Goal: Transaction & Acquisition: Purchase product/service

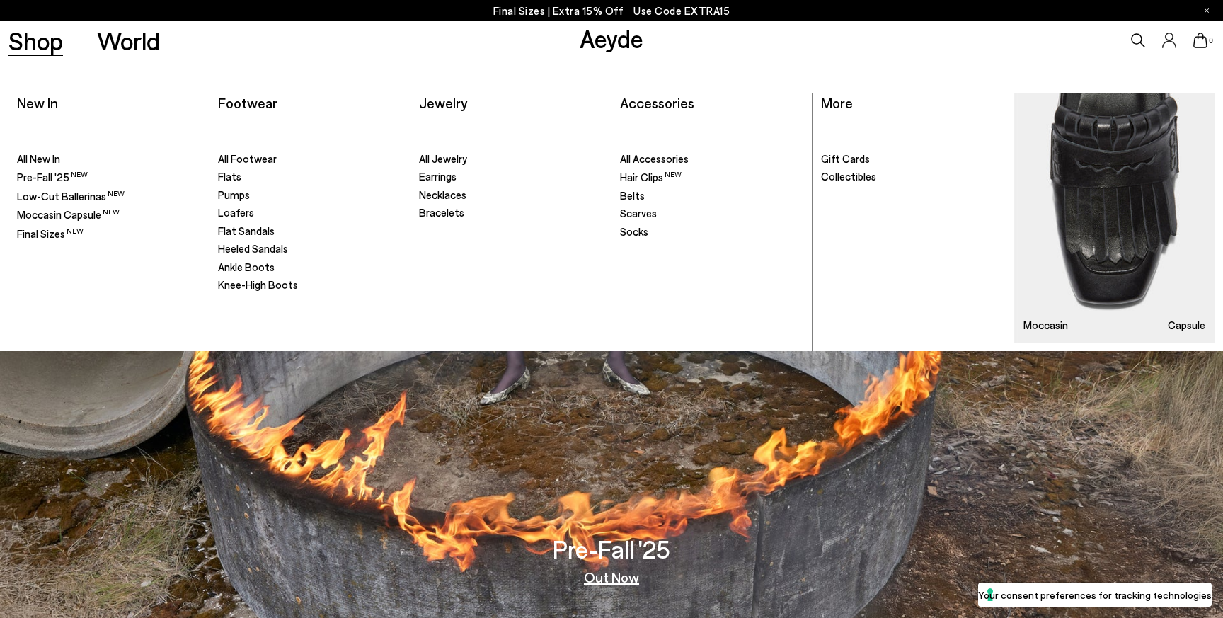
click at [59, 161] on span "All New In" at bounding box center [38, 158] width 43 height 13
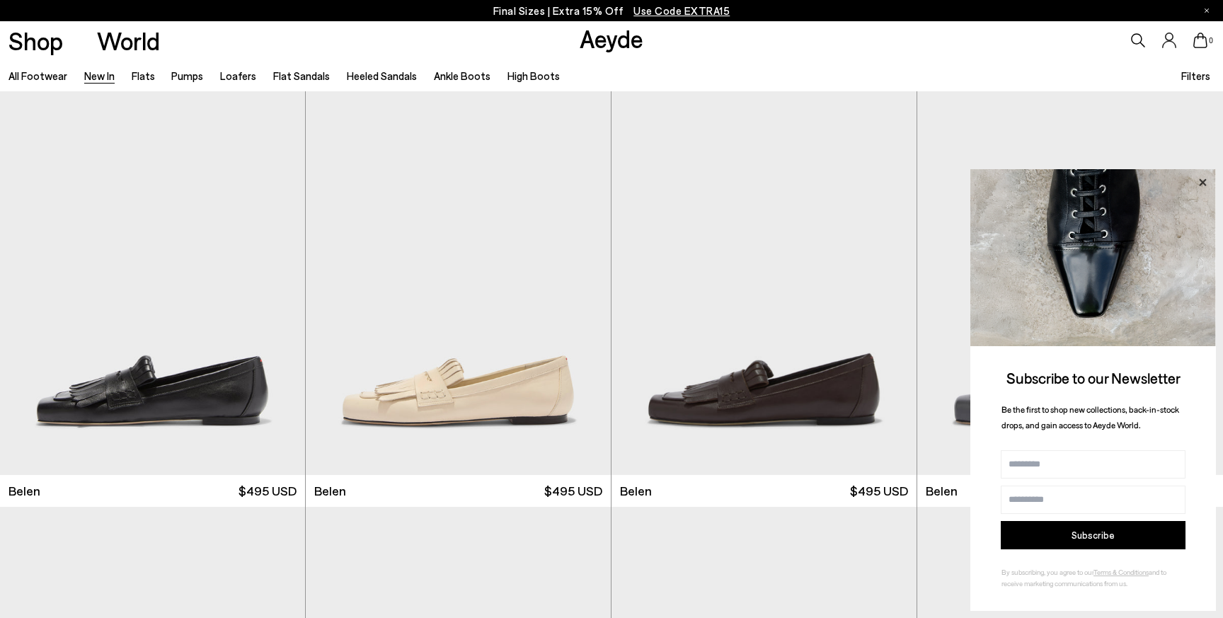
click at [1202, 180] on icon at bounding box center [1202, 181] width 7 height 7
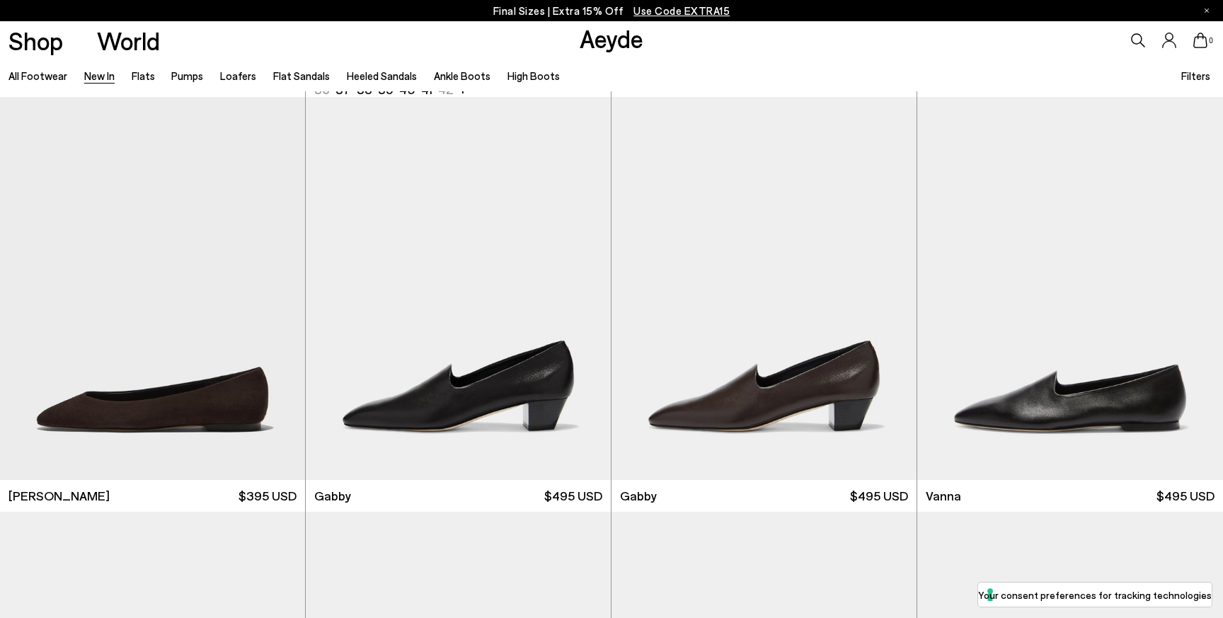
scroll to position [2291, 0]
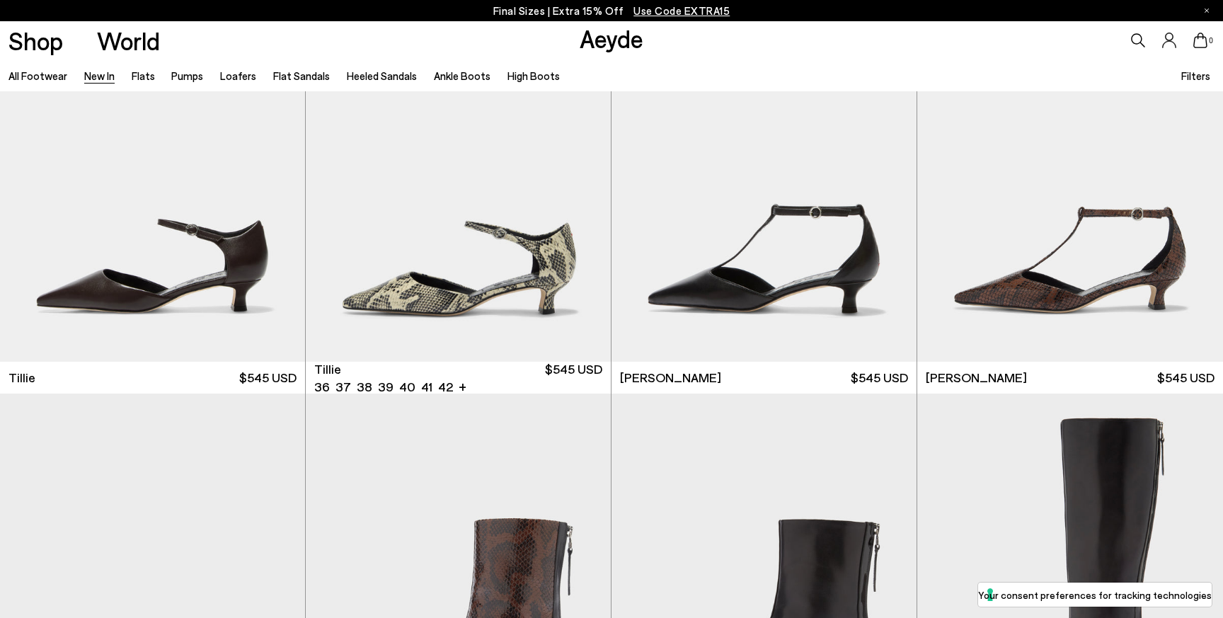
scroll to position [3441, 0]
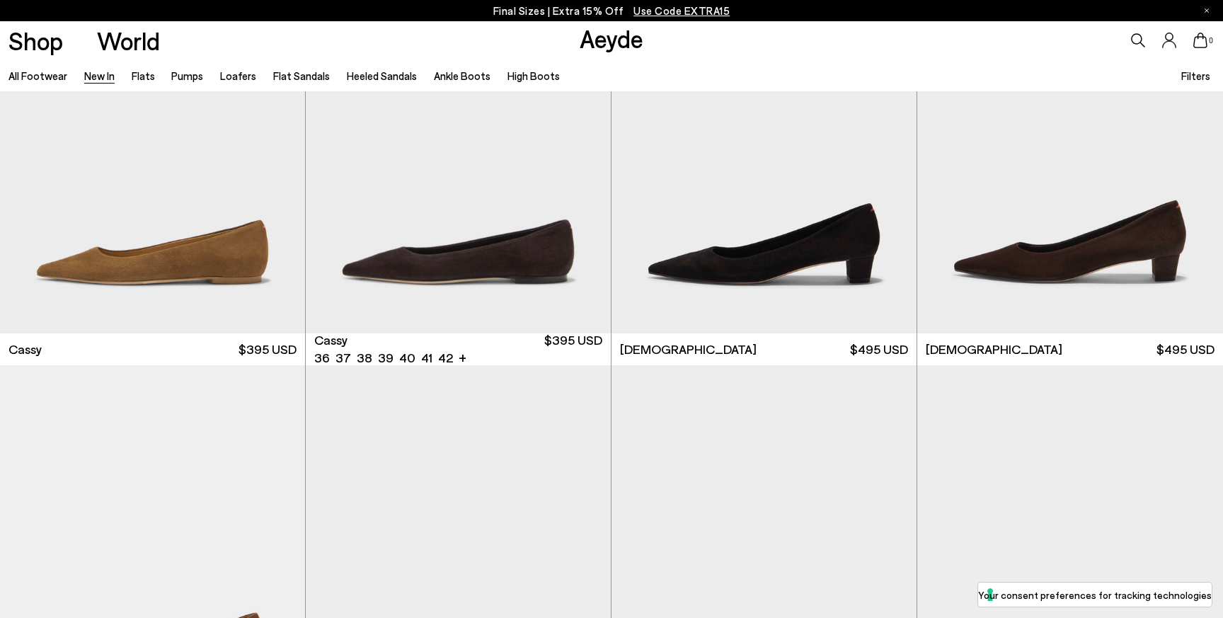
scroll to position [6787, 0]
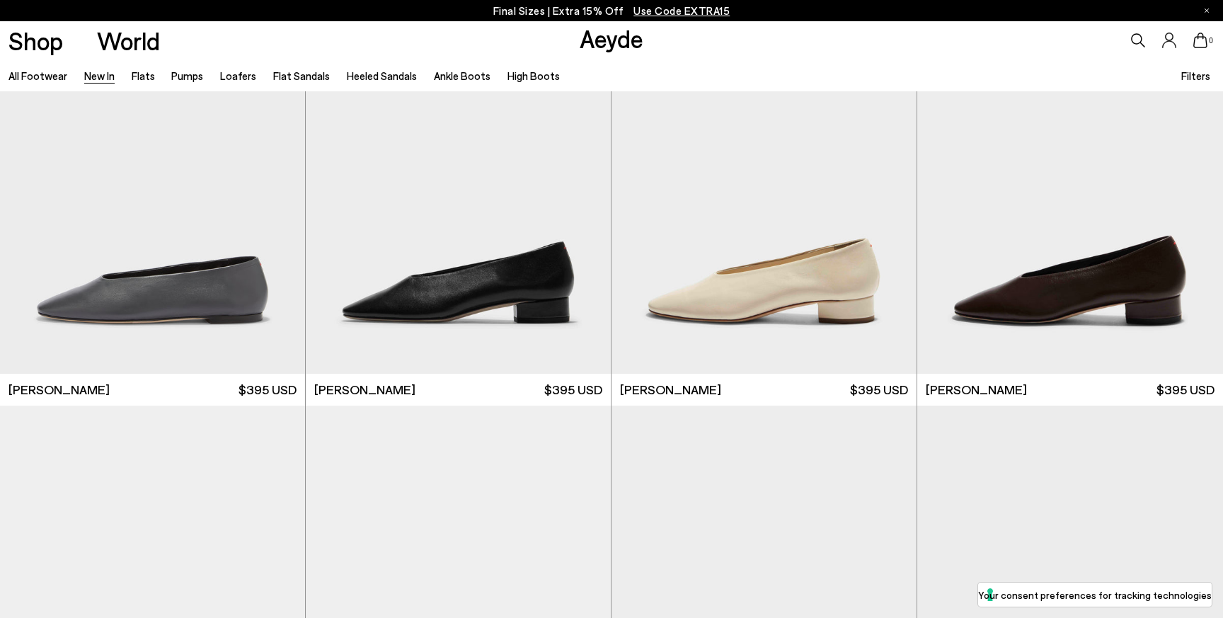
scroll to position [9243, 0]
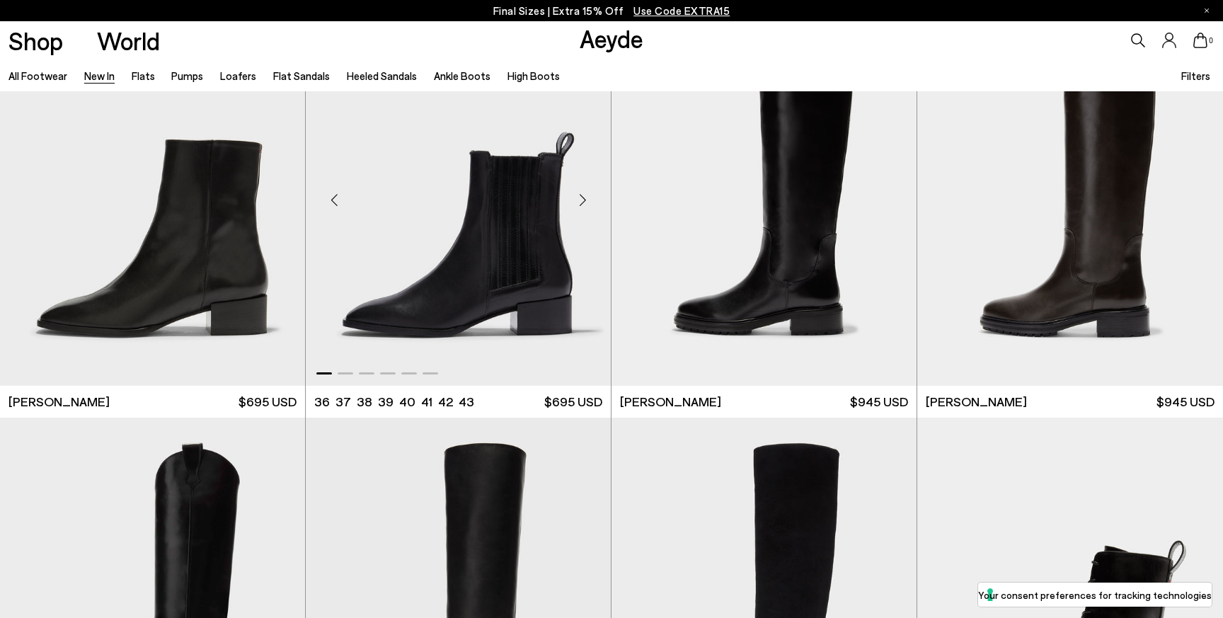
scroll to position [13373, 0]
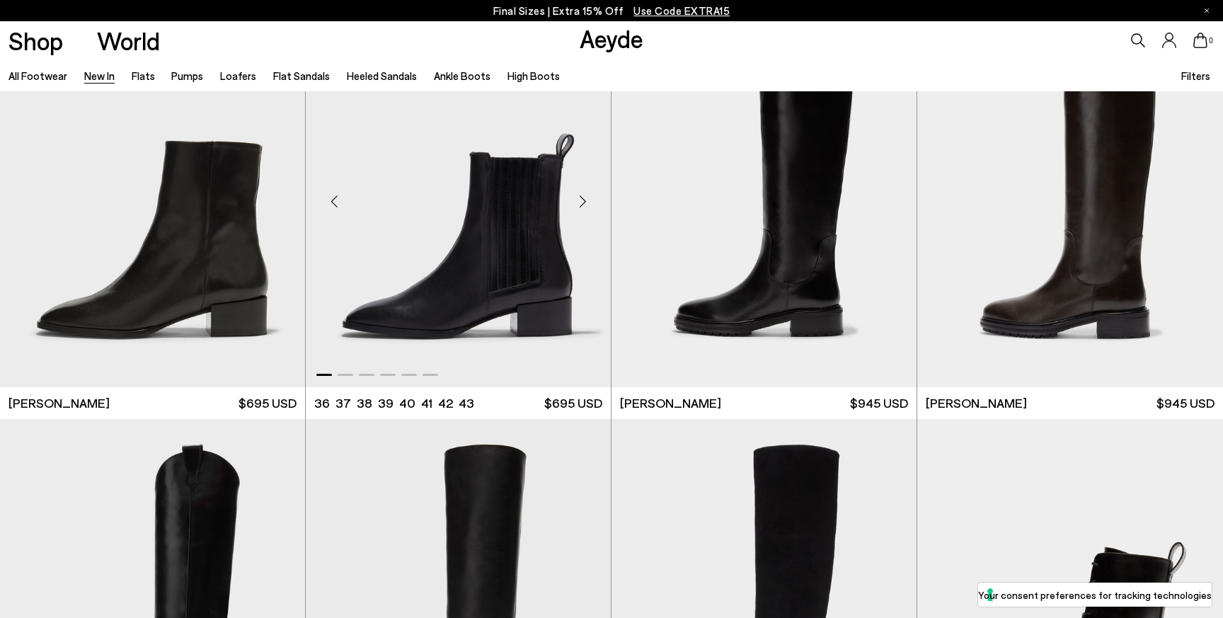
click at [403, 273] on img "1 / 6" at bounding box center [458, 196] width 305 height 384
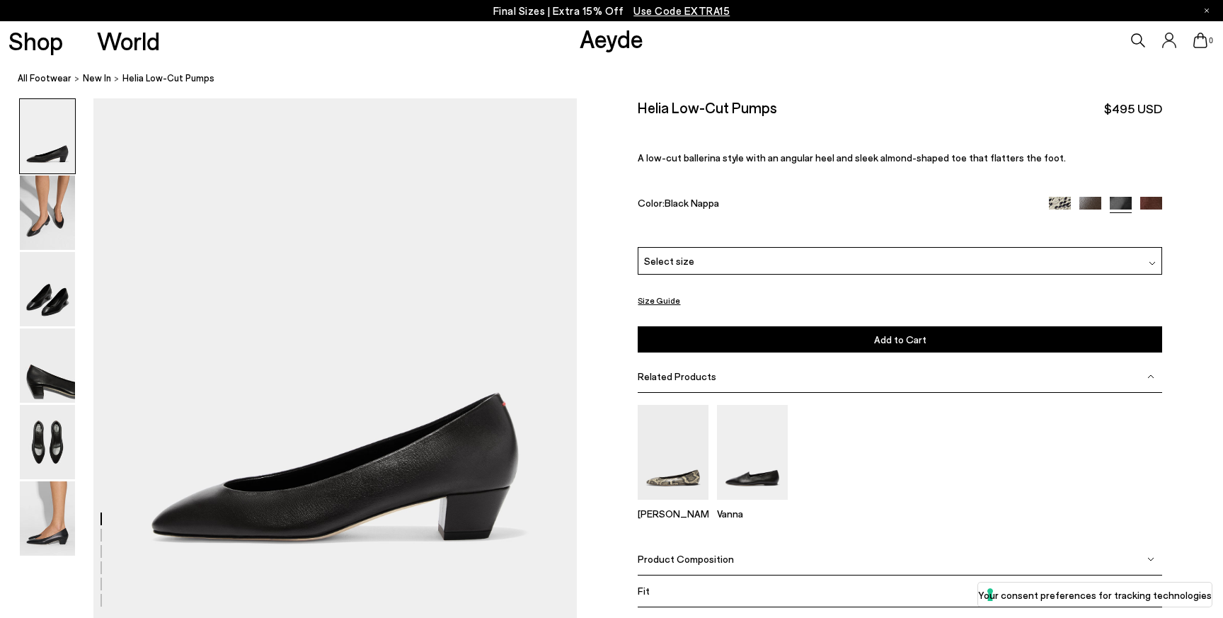
click at [23, 170] on img at bounding box center [47, 136] width 55 height 74
click at [53, 203] on img at bounding box center [47, 213] width 55 height 74
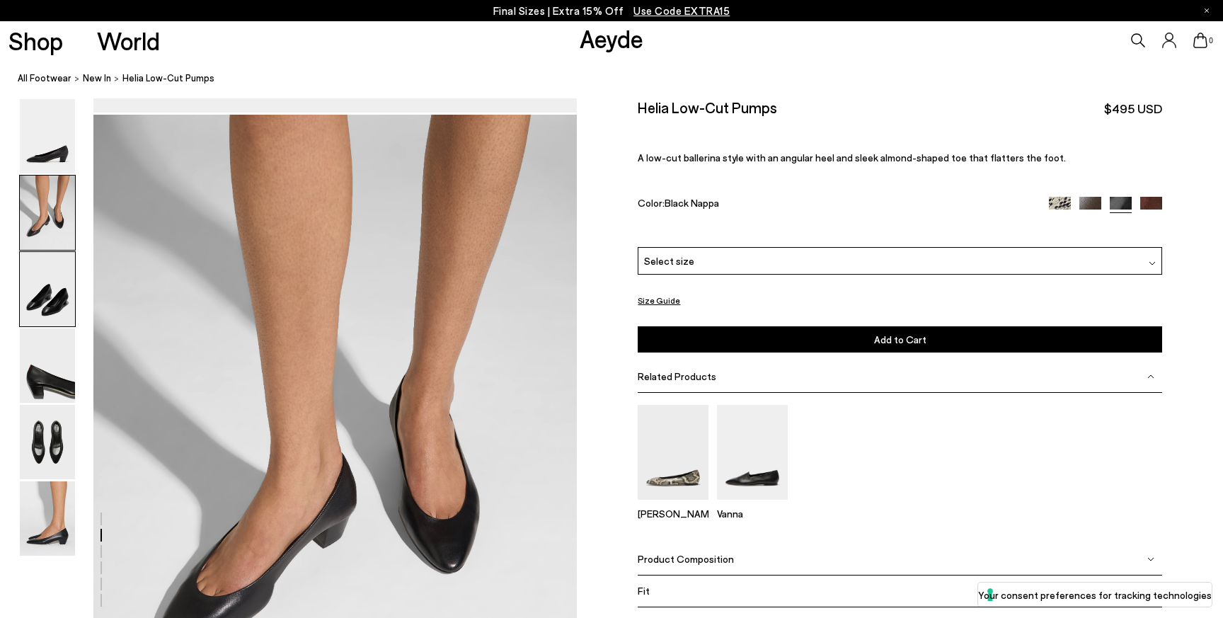
scroll to position [523, 0]
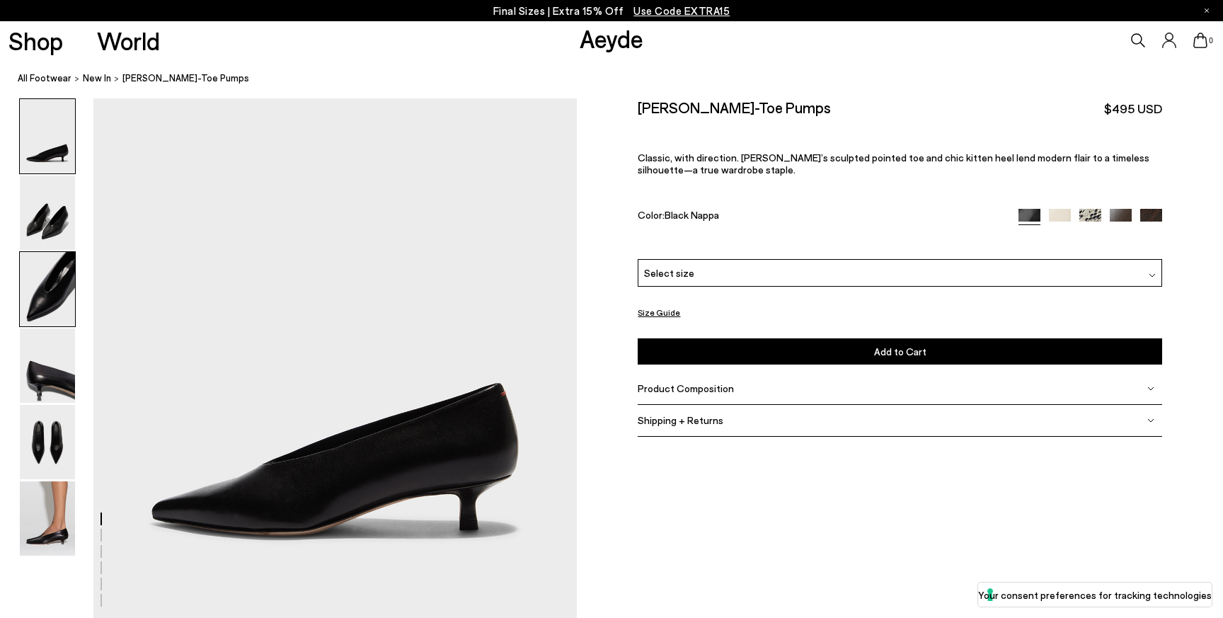
click at [33, 279] on img at bounding box center [47, 289] width 55 height 74
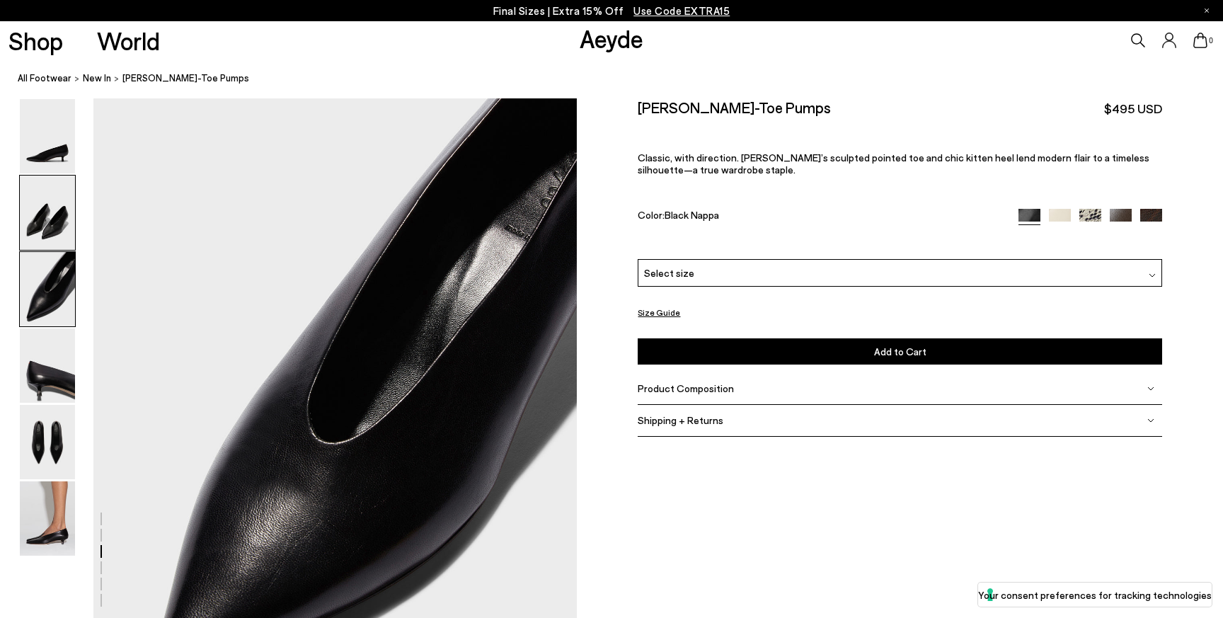
click at [49, 237] on img at bounding box center [47, 213] width 55 height 74
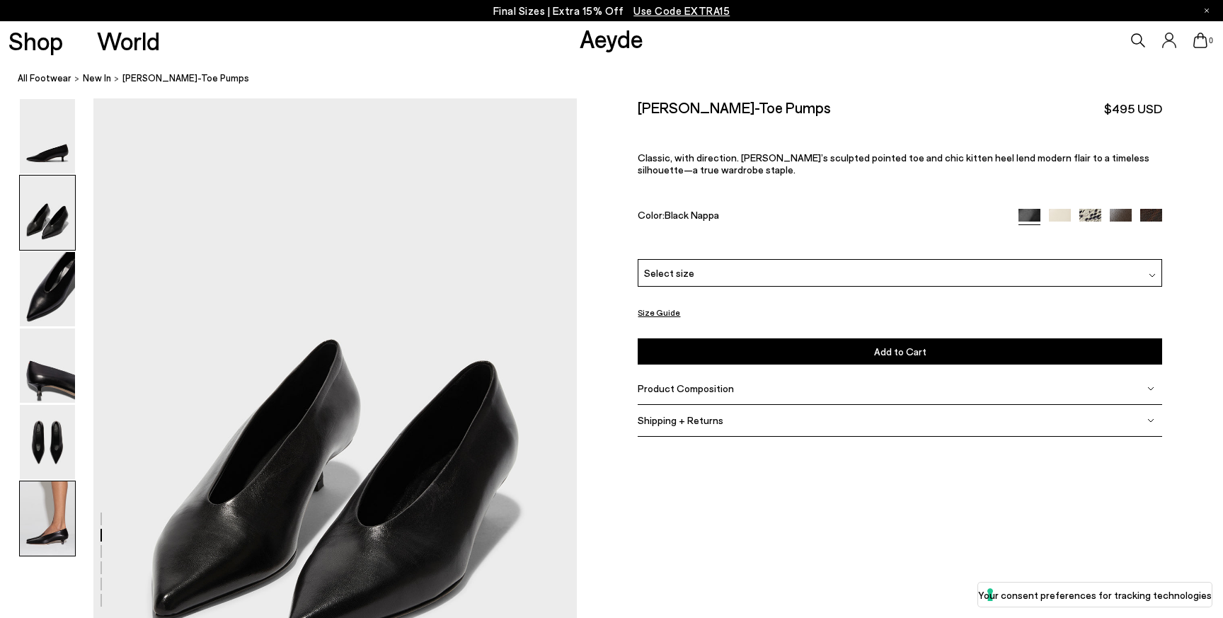
click at [42, 525] on img at bounding box center [47, 518] width 55 height 74
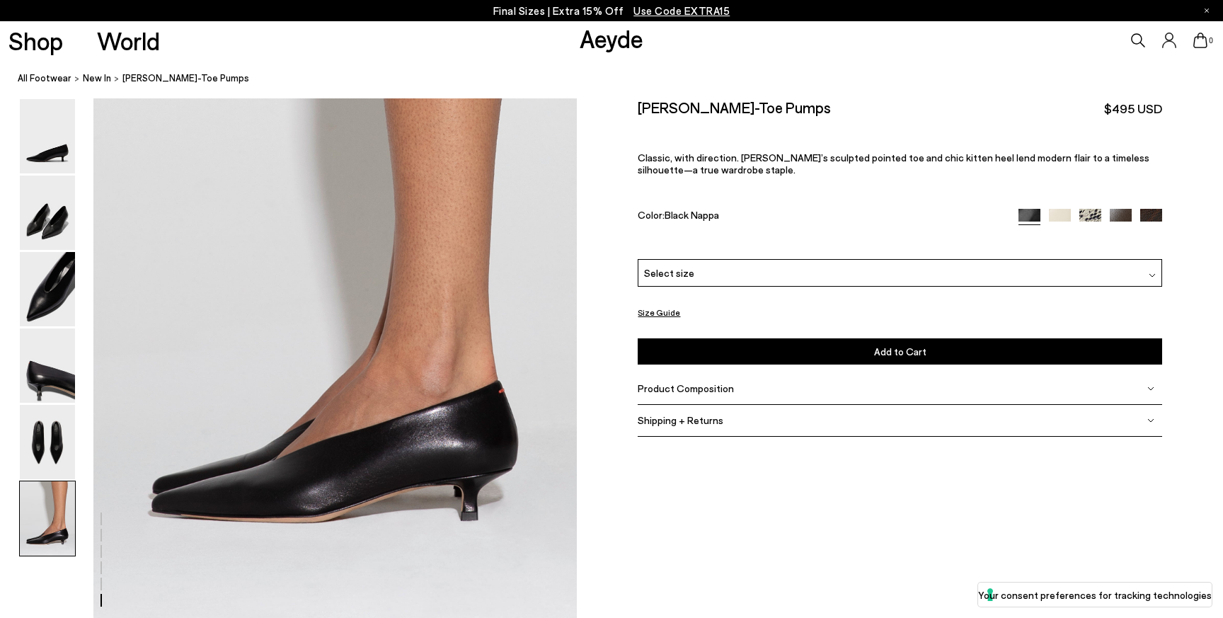
scroll to position [3241, 0]
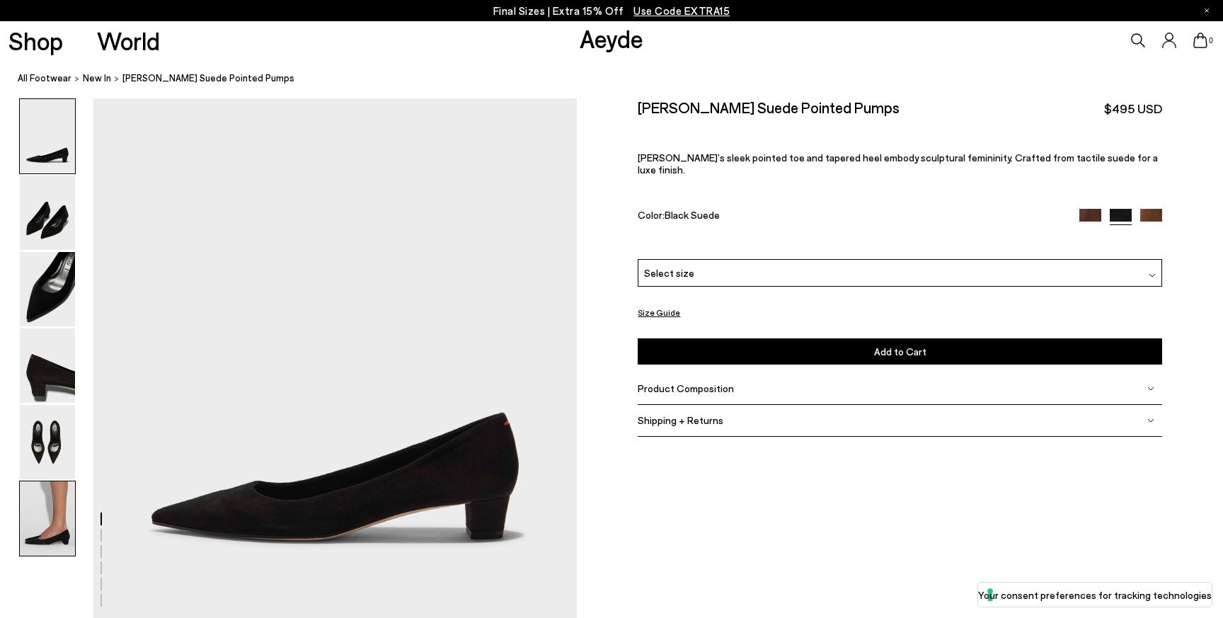
click at [62, 510] on img at bounding box center [47, 518] width 55 height 74
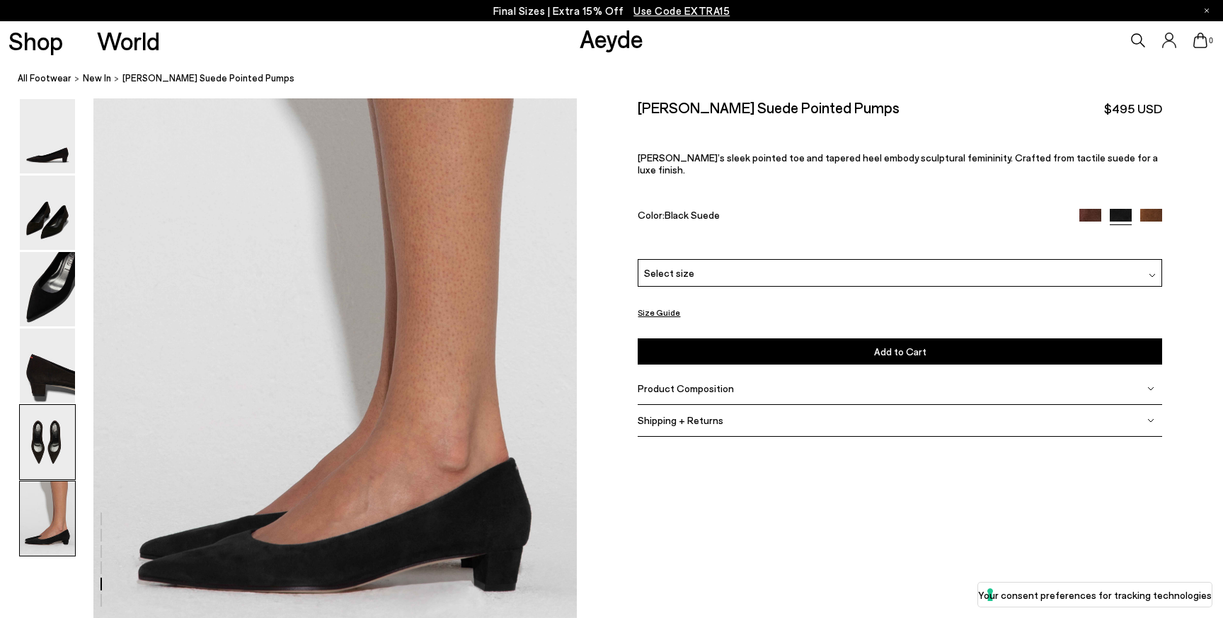
scroll to position [3206, 0]
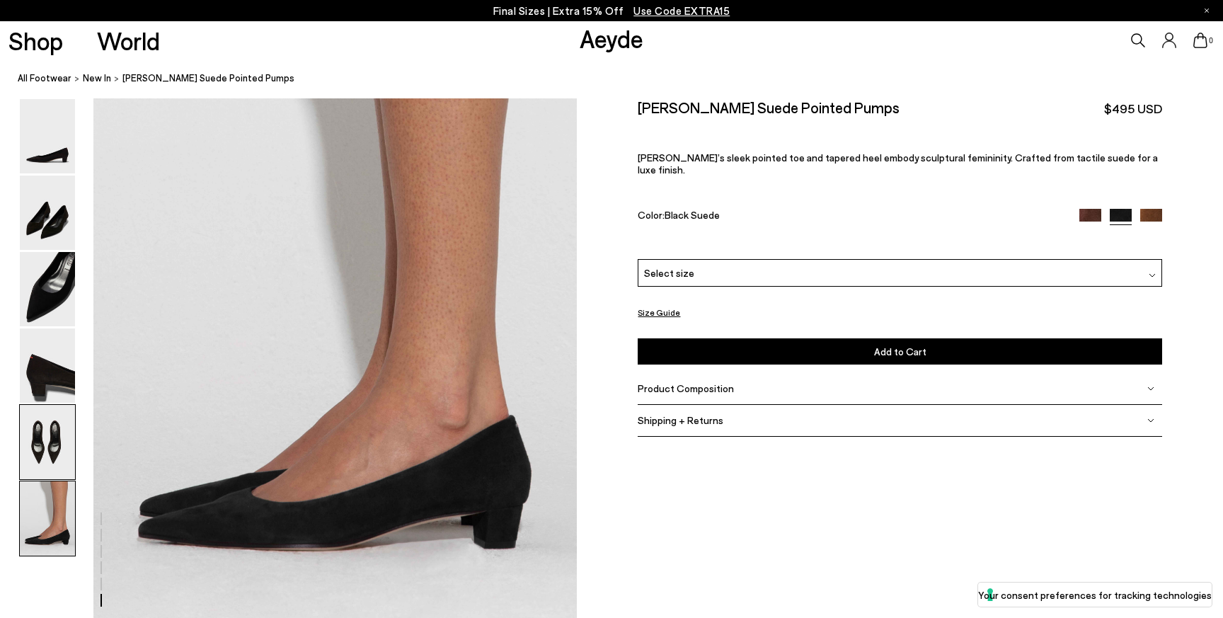
click at [56, 409] on img at bounding box center [47, 442] width 55 height 74
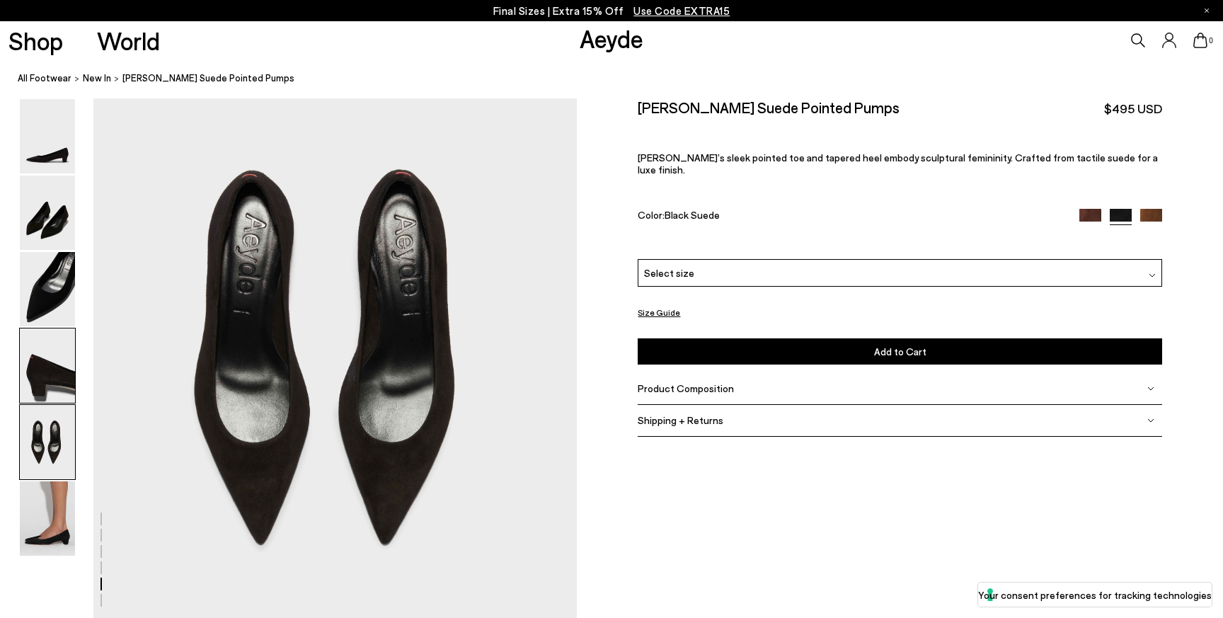
scroll to position [2463, 0]
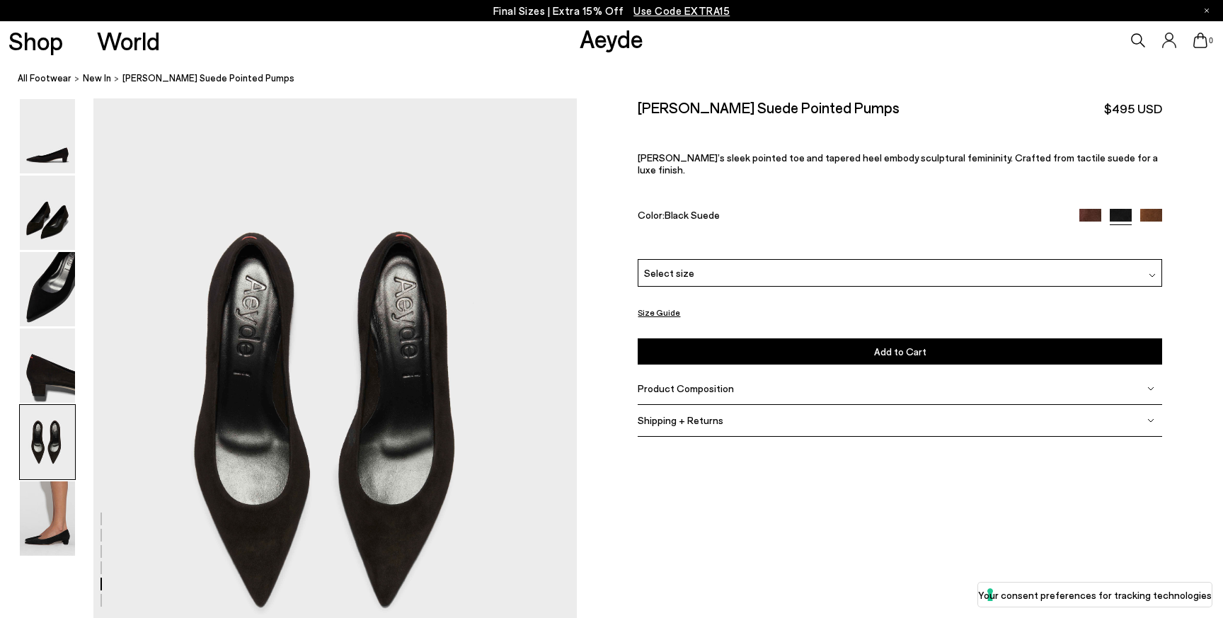
click at [1150, 209] on img at bounding box center [1151, 220] width 22 height 22
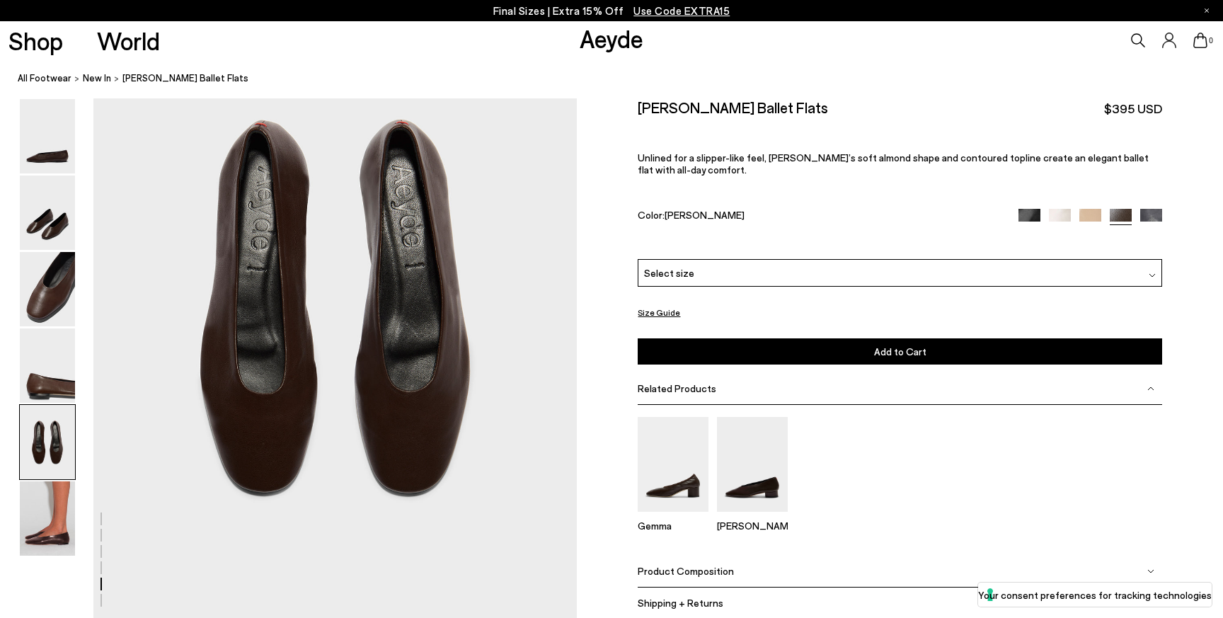
scroll to position [2569, 0]
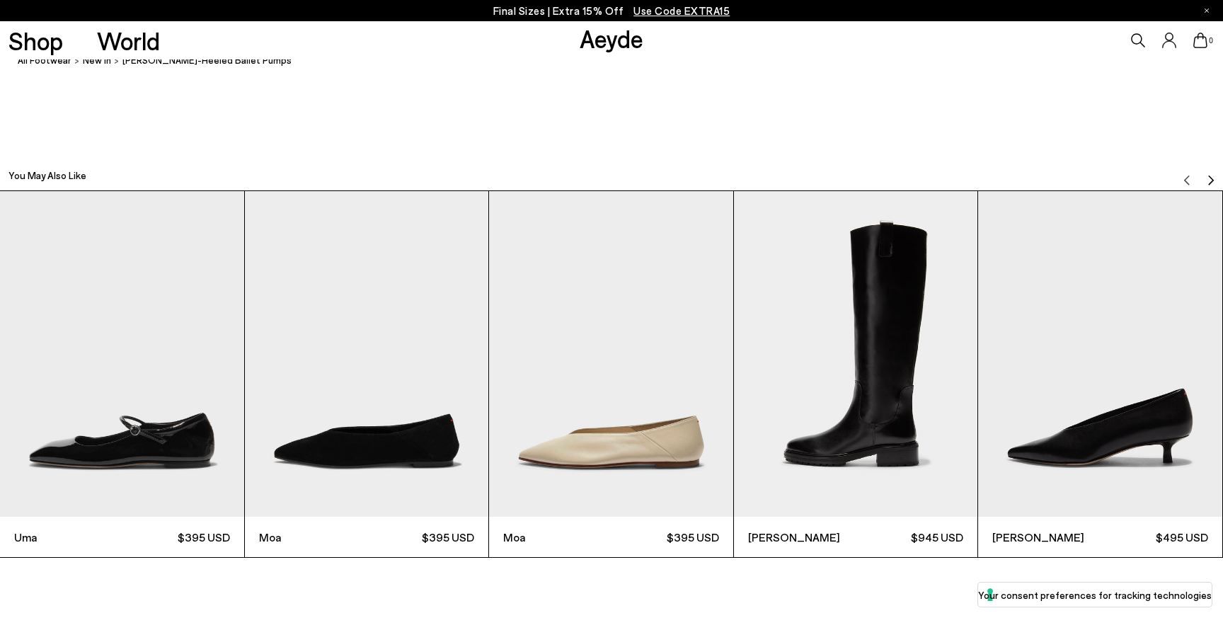
scroll to position [3781, 0]
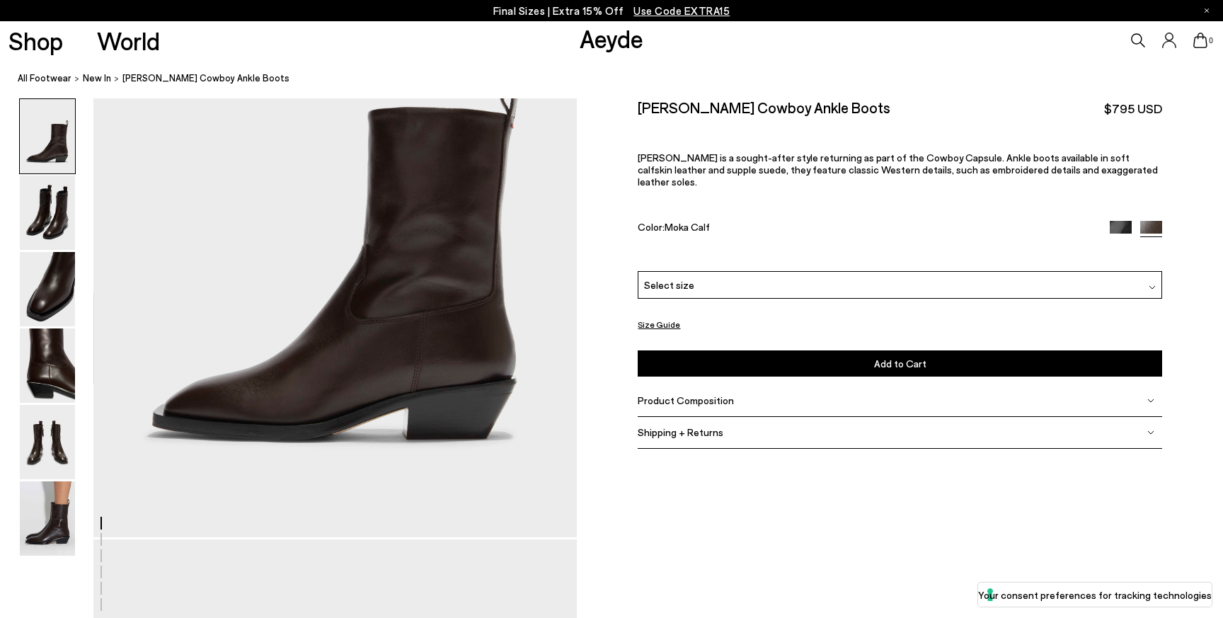
scroll to position [205, 0]
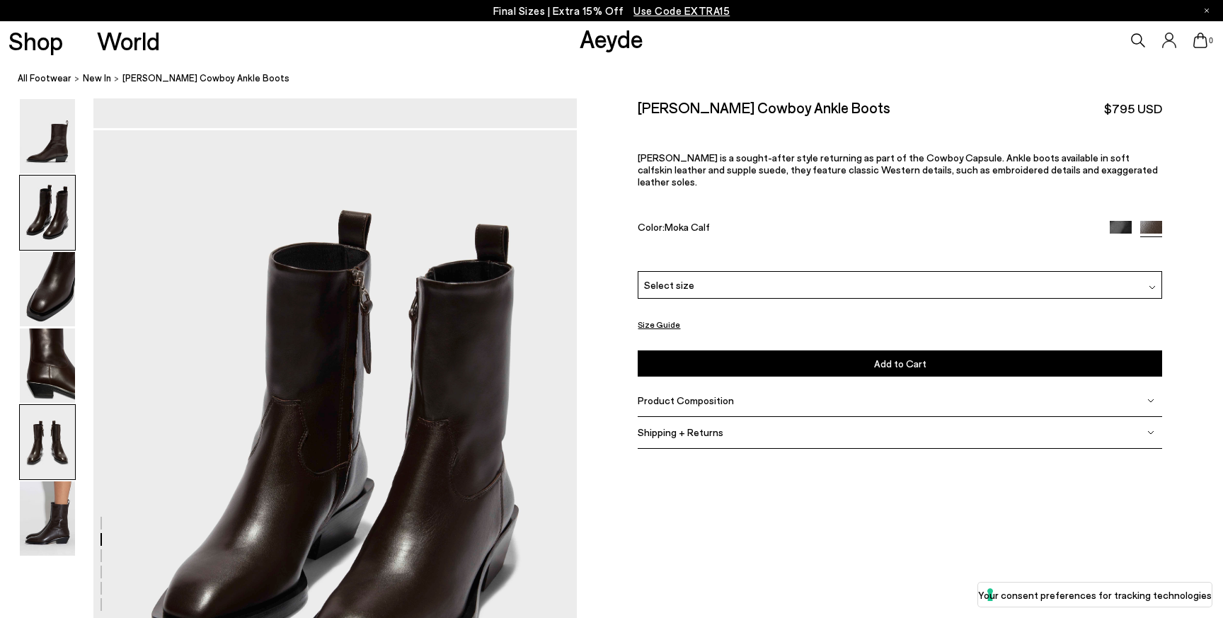
click at [41, 447] on img at bounding box center [47, 442] width 55 height 74
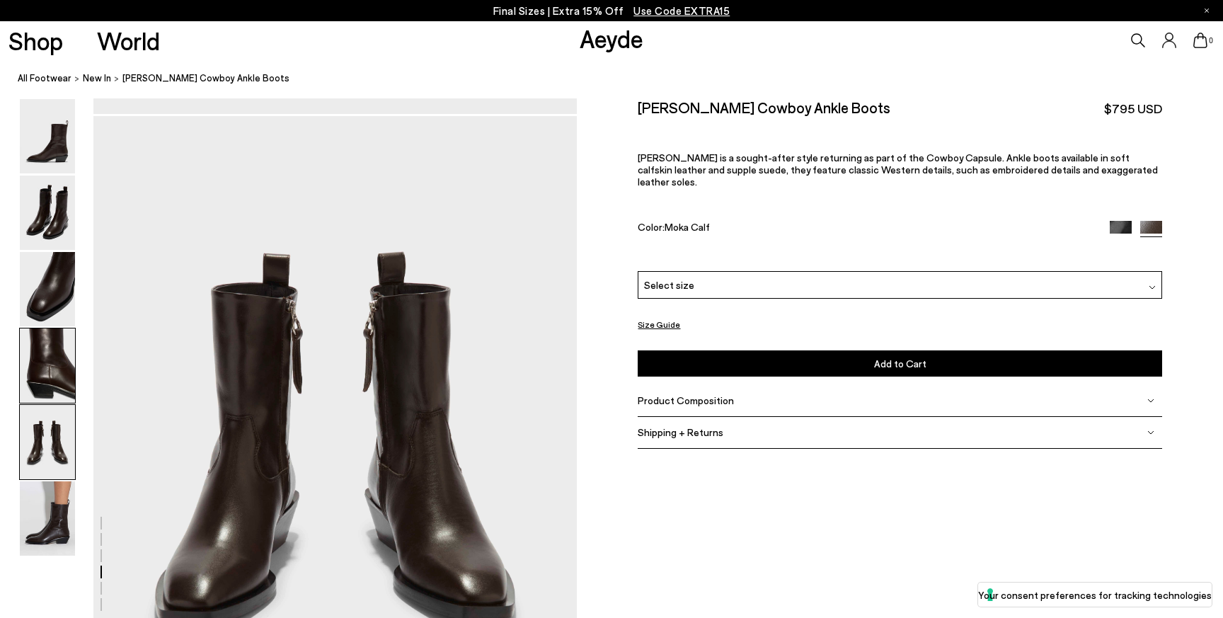
scroll to position [2588, 0]
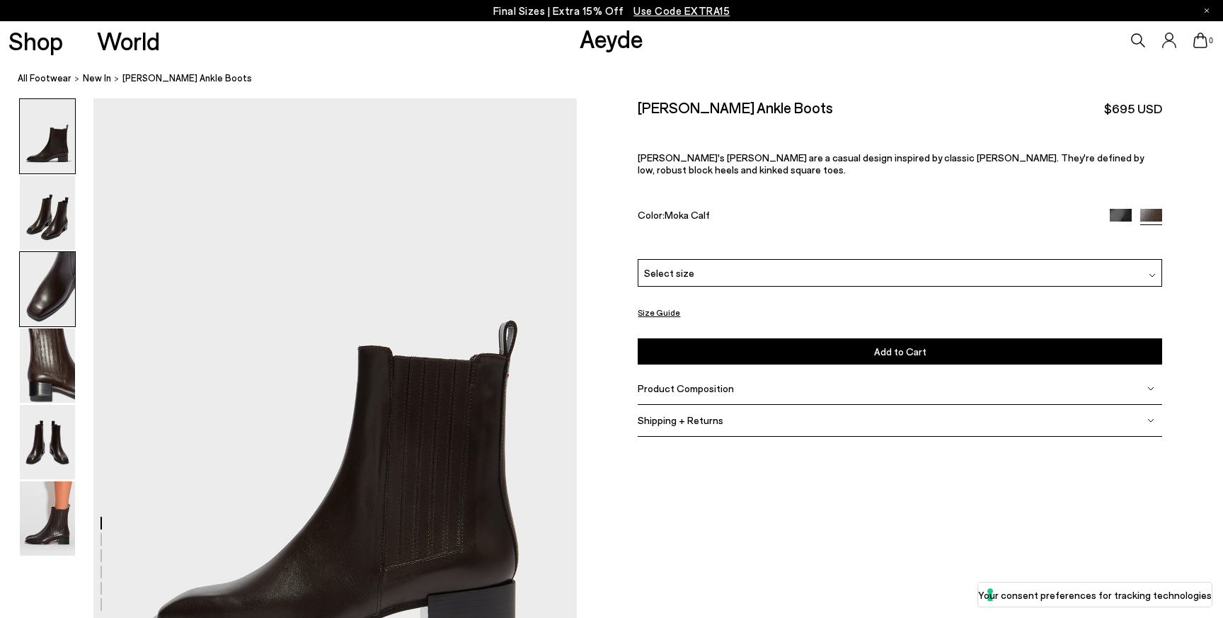
click at [58, 291] on img at bounding box center [47, 289] width 55 height 74
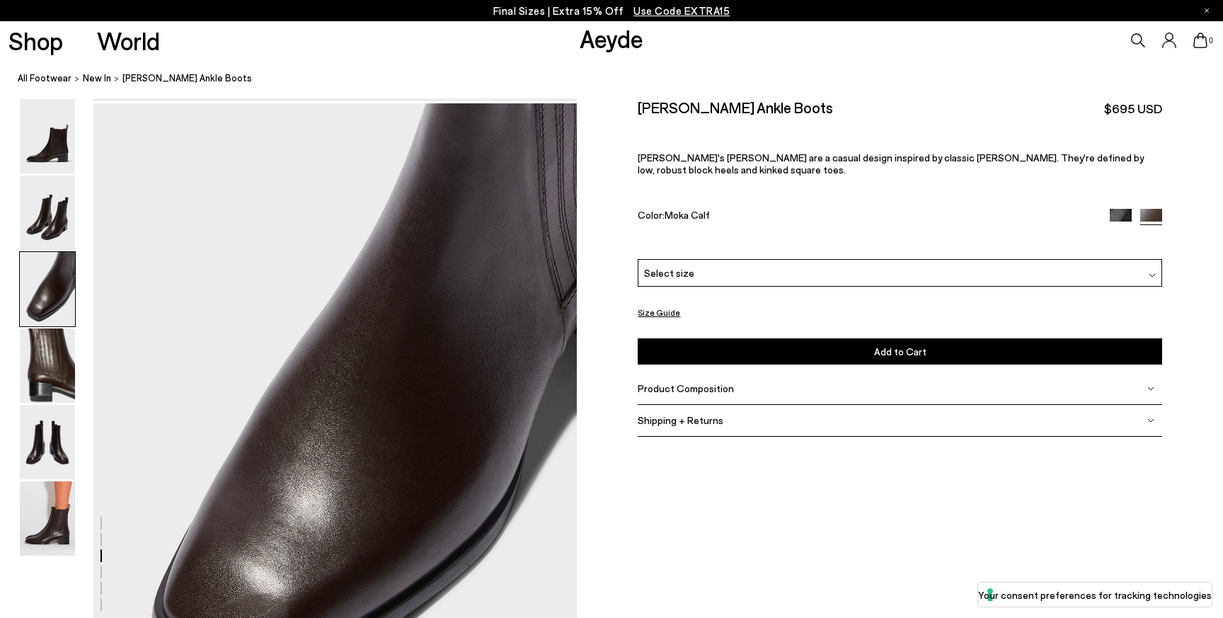
scroll to position [1294, 0]
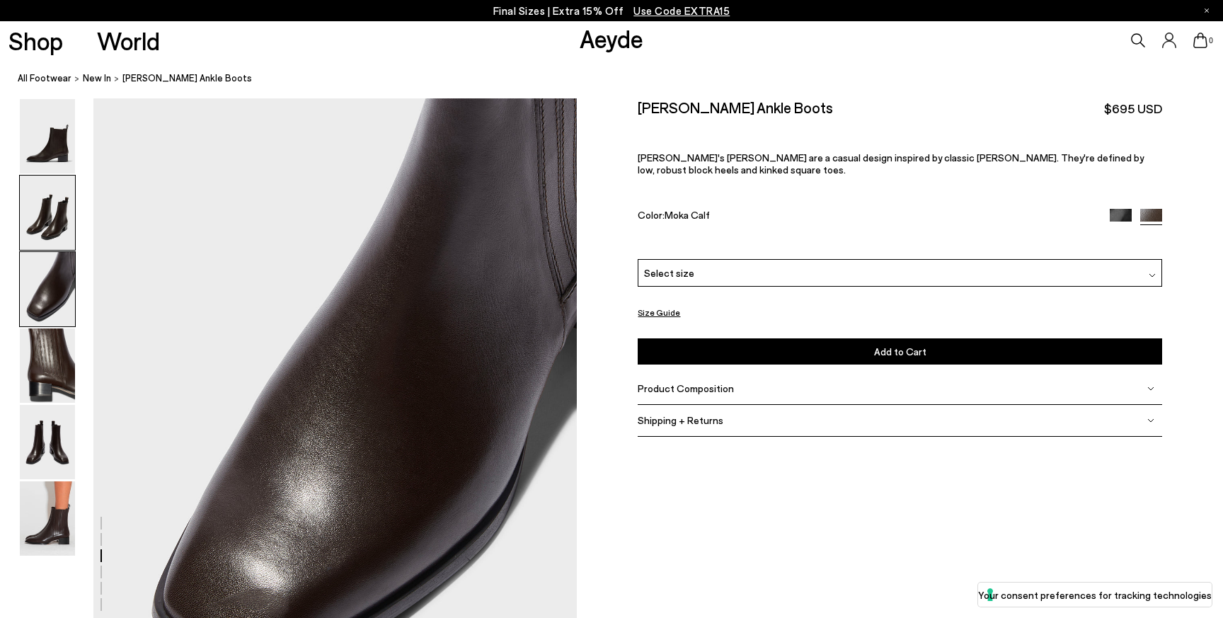
click at [47, 188] on img at bounding box center [47, 213] width 55 height 74
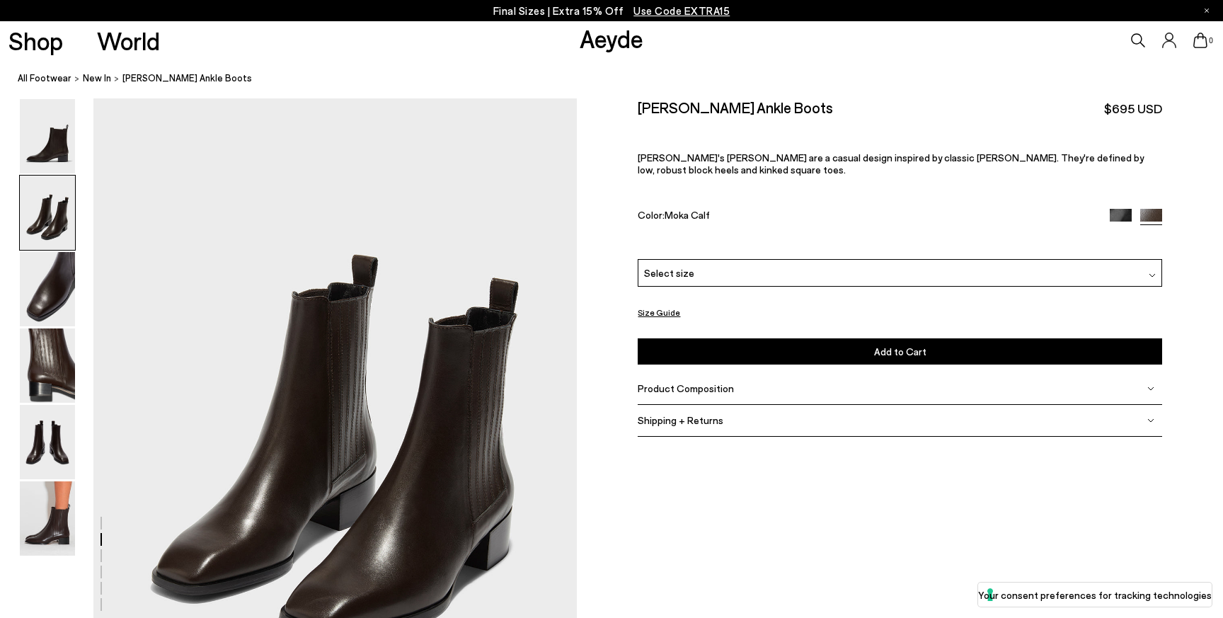
scroll to position [648, 0]
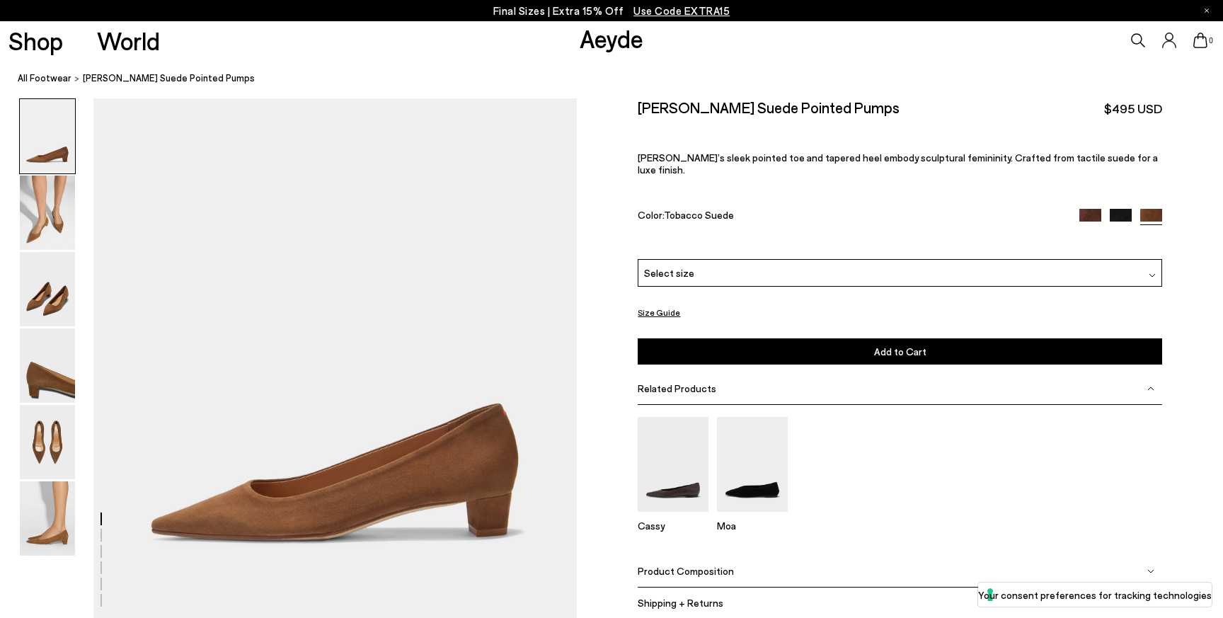
click at [1085, 209] on img at bounding box center [1090, 220] width 22 height 22
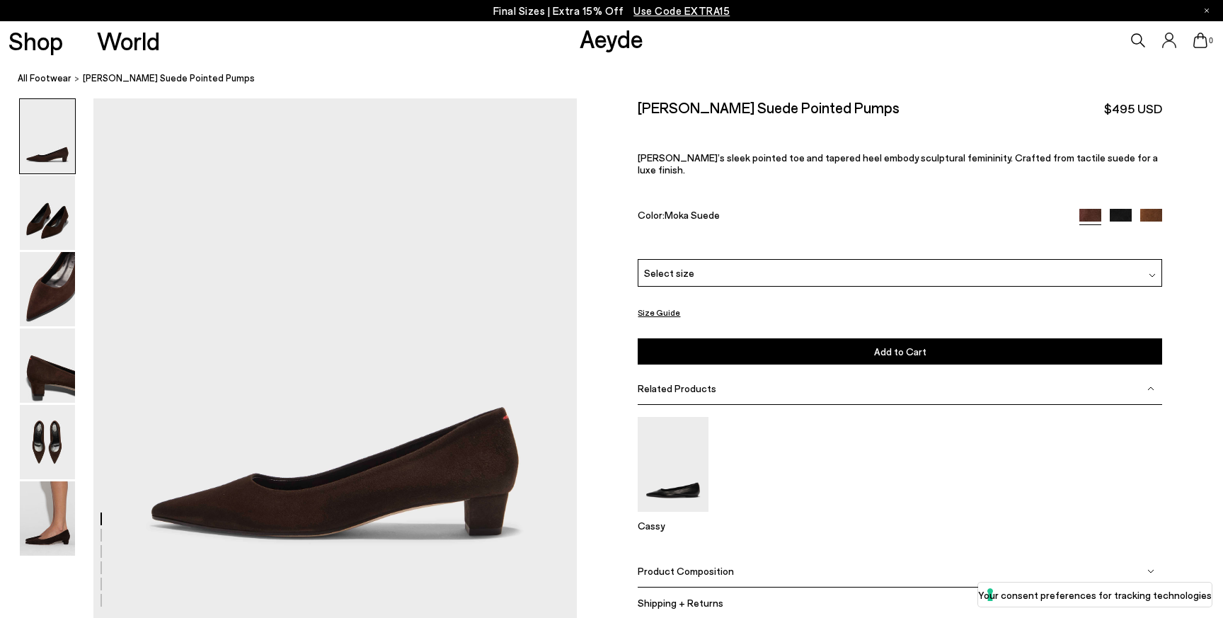
click at [54, 516] on img at bounding box center [47, 518] width 55 height 74
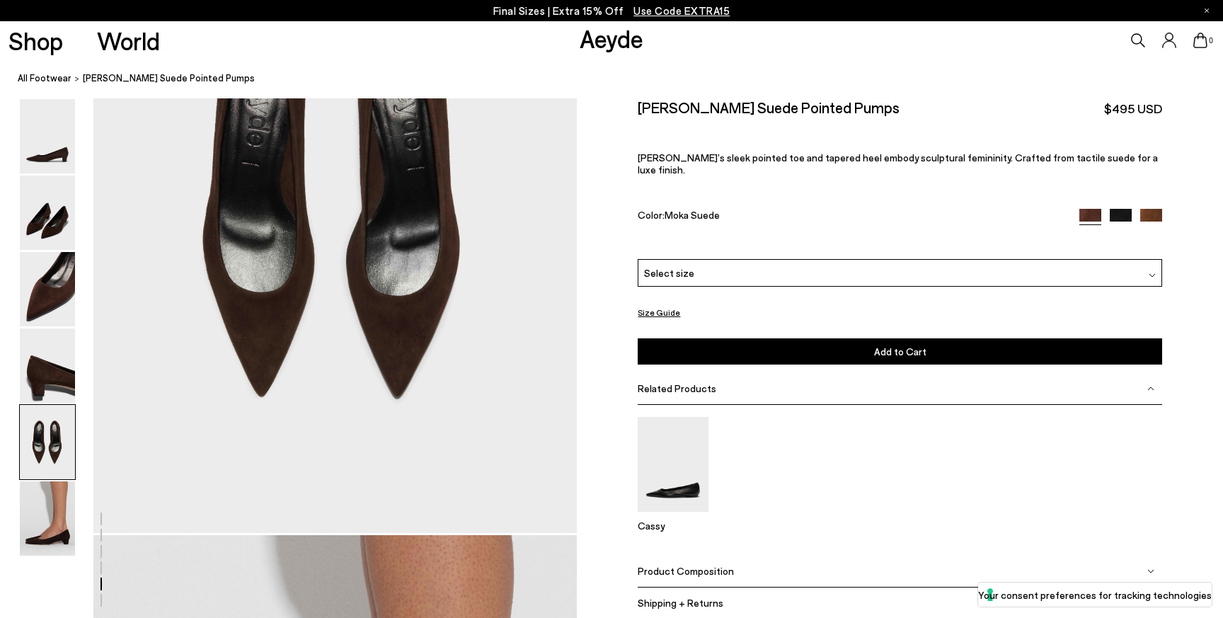
scroll to position [2666, 0]
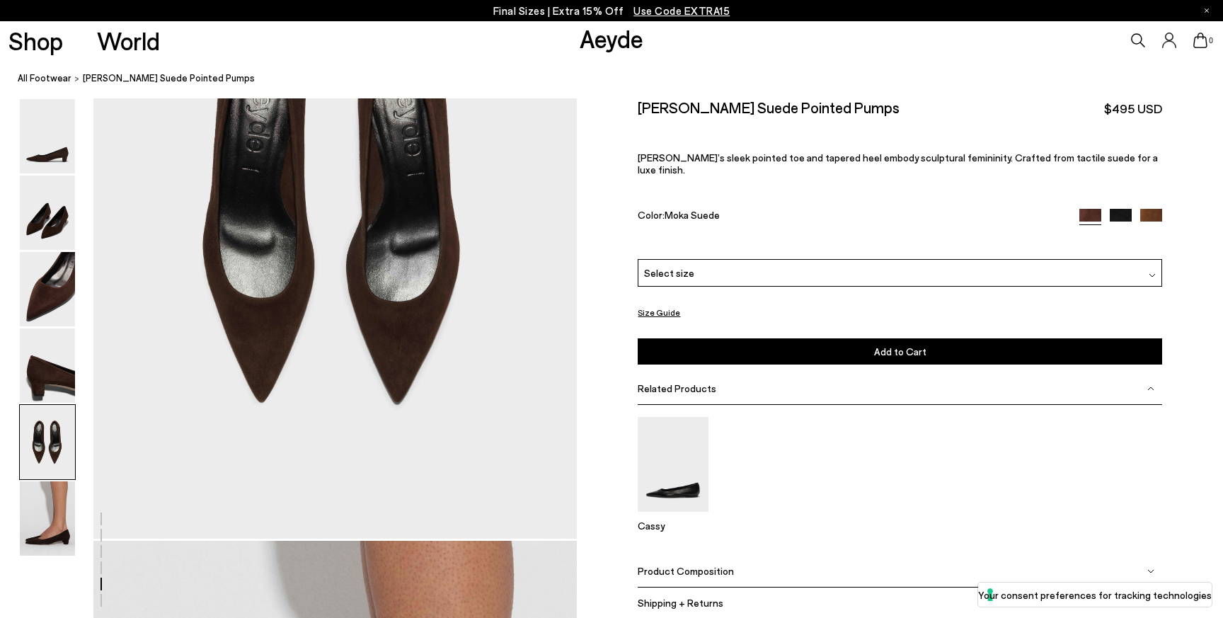
click at [1110, 209] on img at bounding box center [1121, 220] width 22 height 22
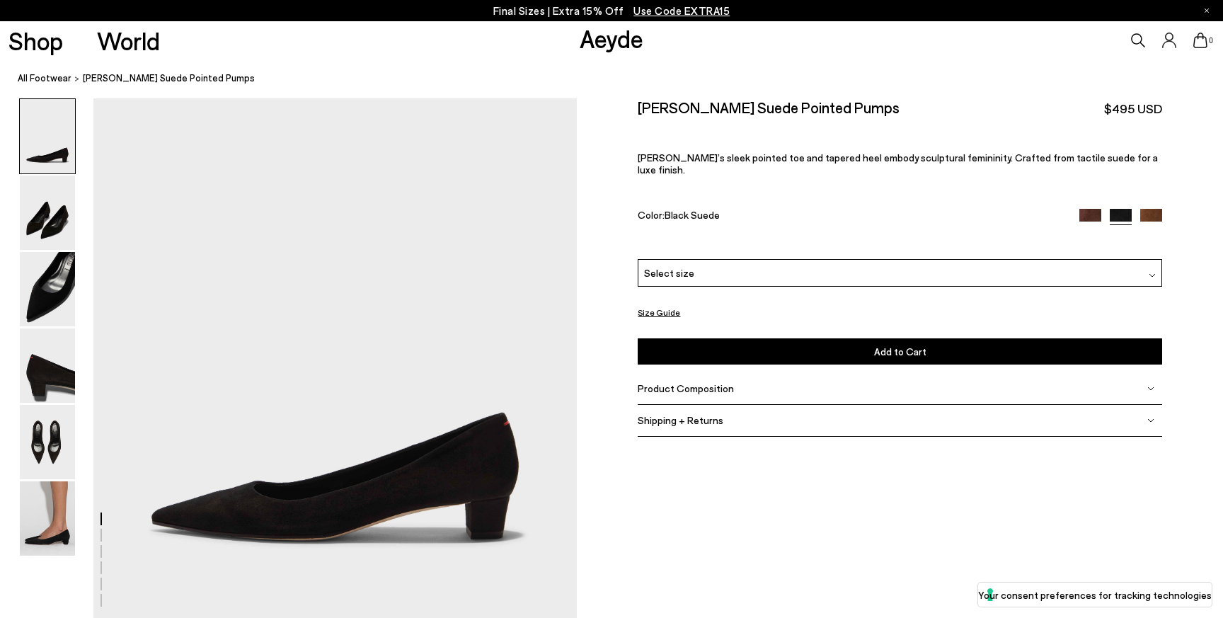
click at [725, 100] on h2 "[PERSON_NAME] Suede Pointed Pumps" at bounding box center [769, 107] width 262 height 18
copy div "[PERSON_NAME] Suede Pointed Pumps"
click at [993, 259] on div "Select size" at bounding box center [900, 273] width 524 height 28
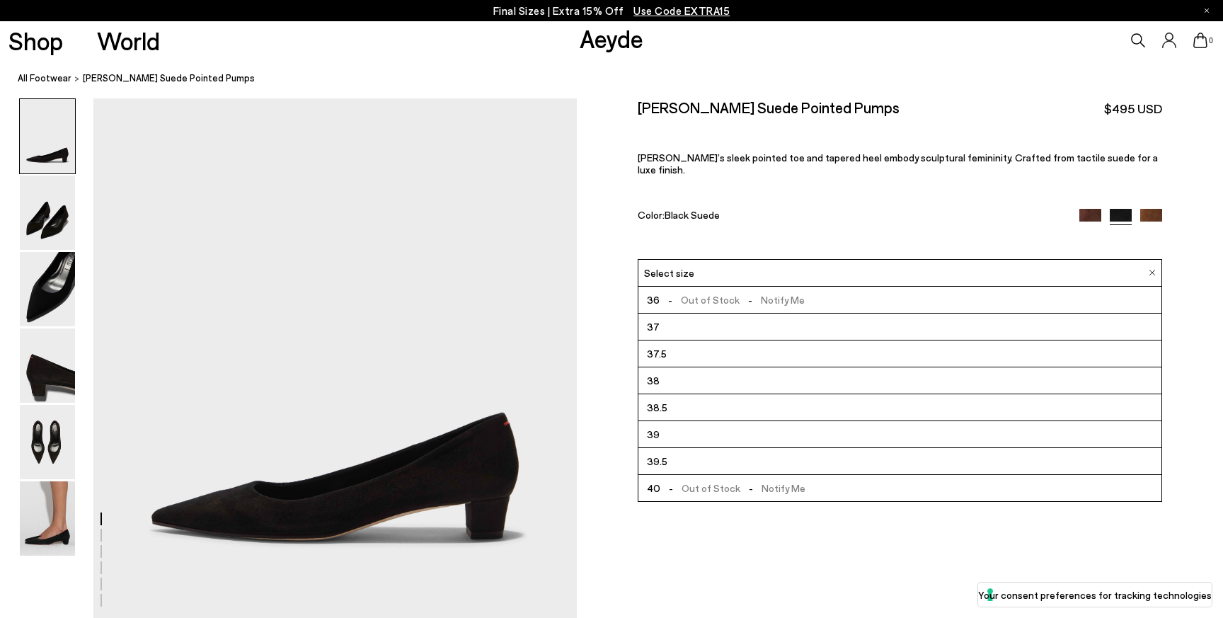
click at [973, 209] on div "Color: Black Suede" at bounding box center [850, 217] width 424 height 16
